Goal: Navigation & Orientation: Go to known website

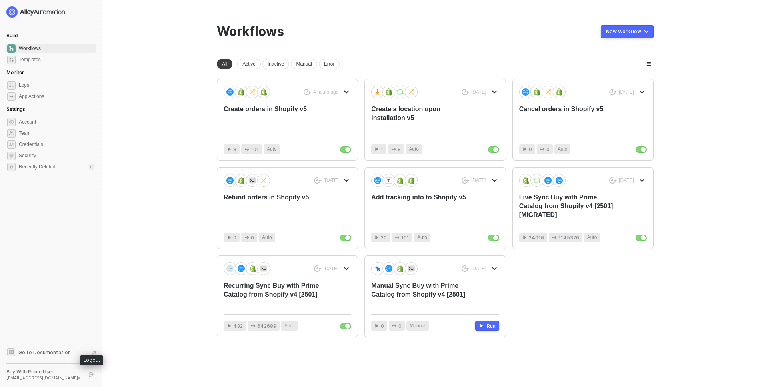
click at [88, 374] on button "button" at bounding box center [91, 375] width 10 height 10
